Goal: Navigation & Orientation: Find specific page/section

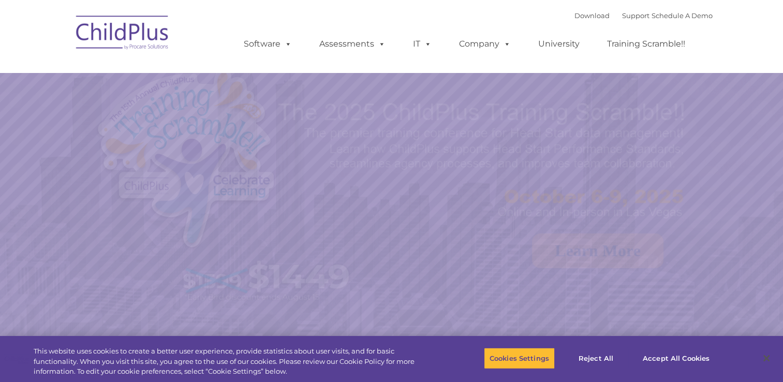
select select "MEDIUM"
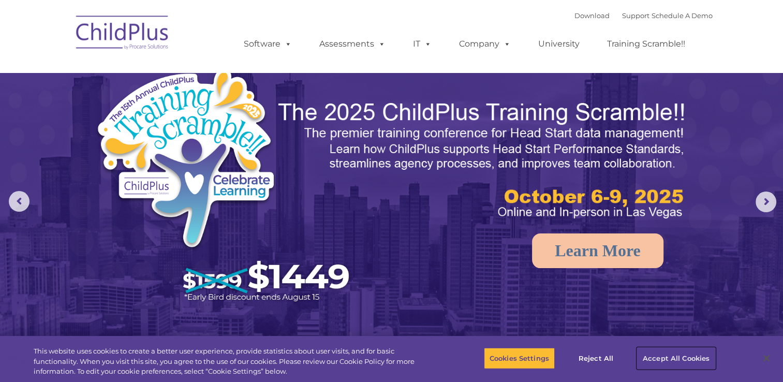
click at [671, 358] on button "Accept All Cookies" at bounding box center [676, 358] width 78 height 22
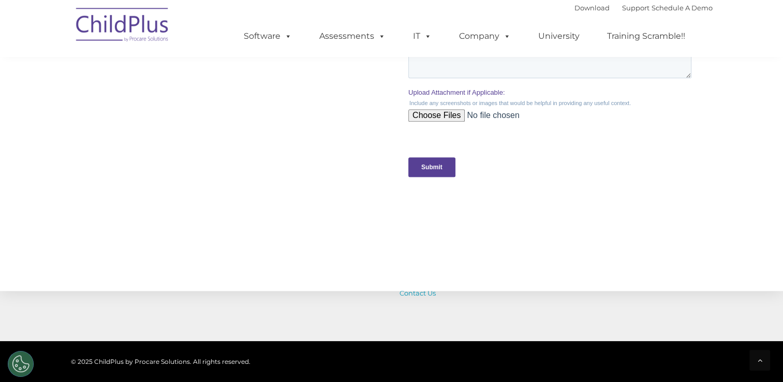
scroll to position [1142, 0]
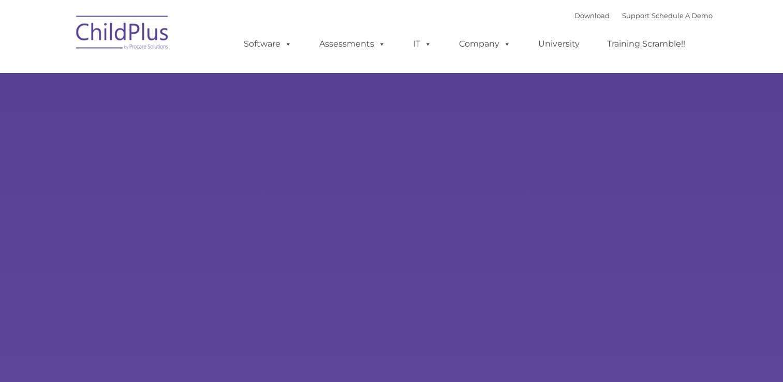
type input ""
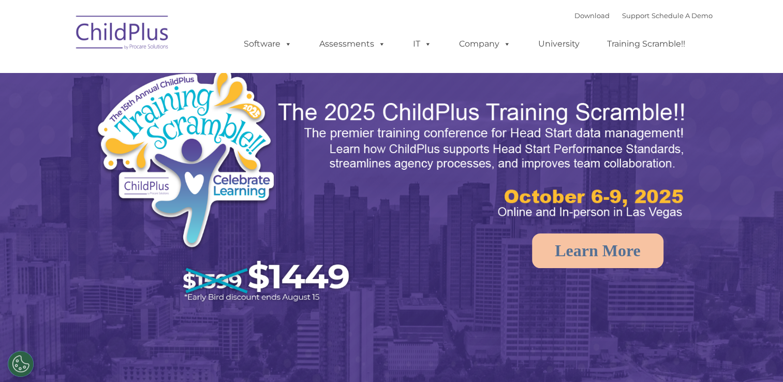
select select "MEDIUM"
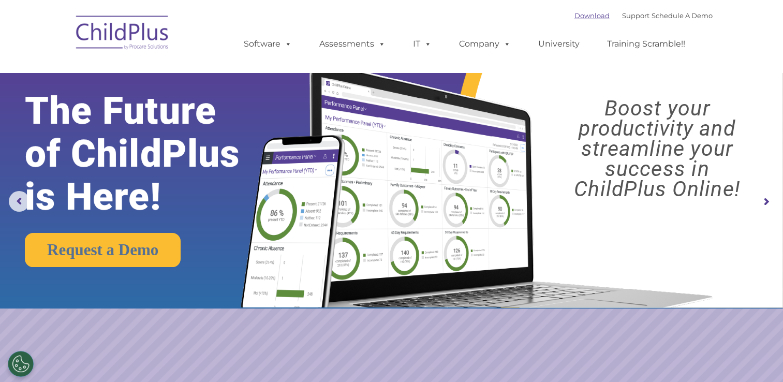
click at [577, 16] on link "Download" at bounding box center [592, 15] width 35 height 8
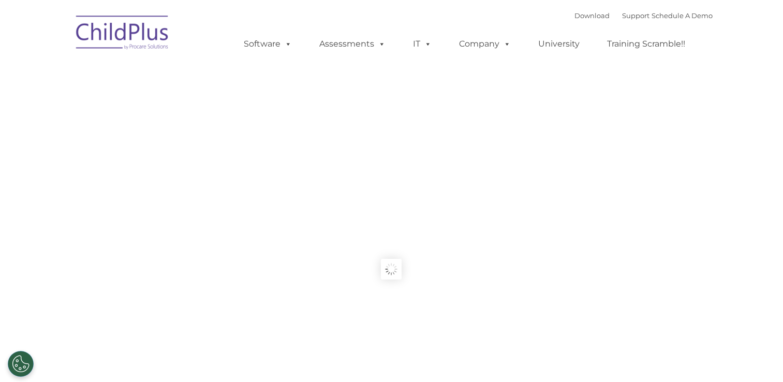
type input ""
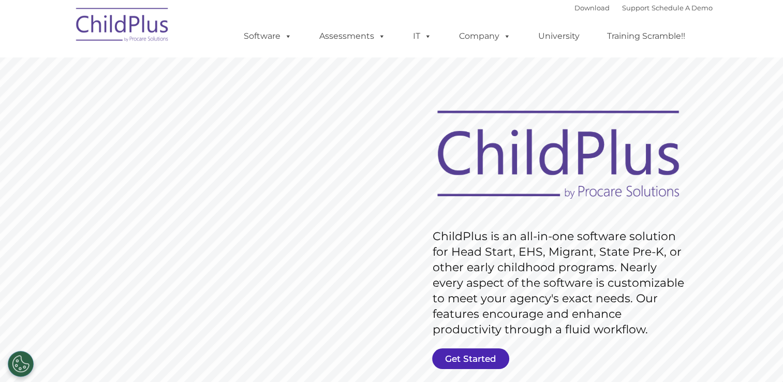
click at [473, 359] on link "Get Started" at bounding box center [470, 358] width 77 height 21
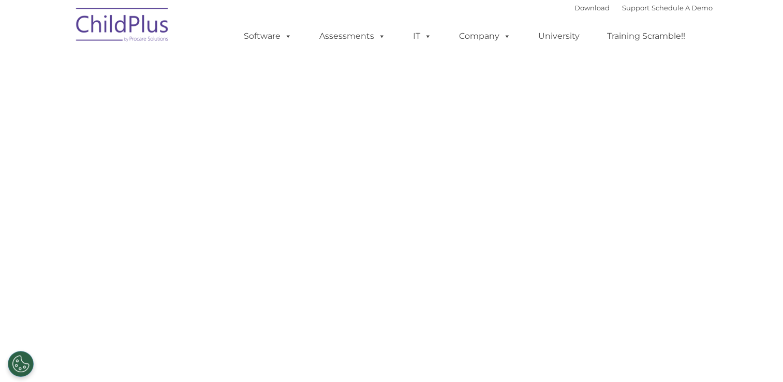
select select "MEDIUM"
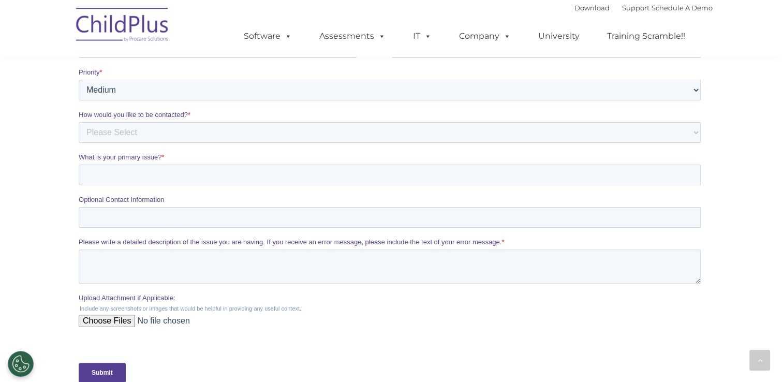
scroll to position [530, 0]
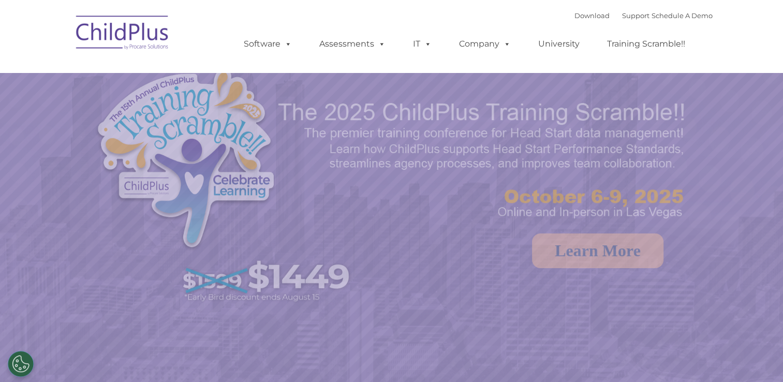
select select "MEDIUM"
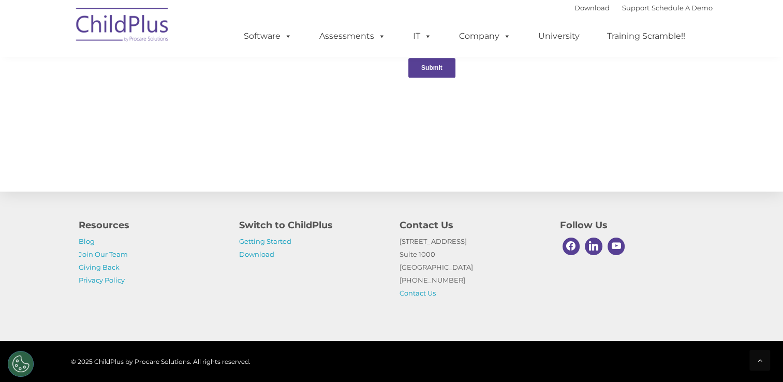
scroll to position [1158, 0]
